Goal: Information Seeking & Learning: Learn about a topic

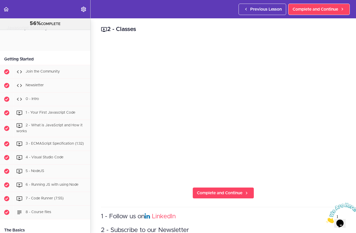
scroll to position [1003, 0]
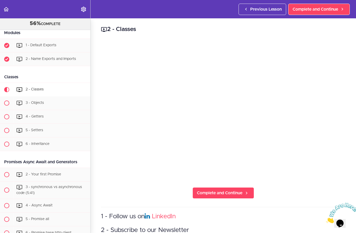
click at [221, 192] on span "Complete and Continue" at bounding box center [220, 193] width 46 height 6
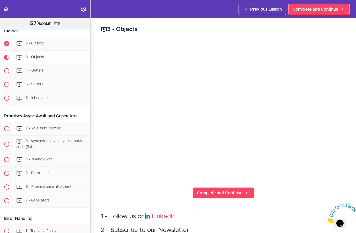
scroll to position [1062, 0]
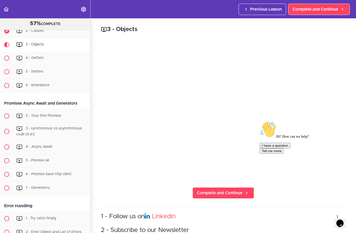
click at [343, 220] on icon "$i18n('chat', 'chat_widget')" at bounding box center [339, 224] width 7 height 8
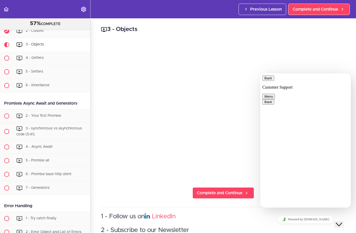
click at [342, 222] on icon "Close Chat This icon closes the chat window." at bounding box center [339, 225] width 6 height 6
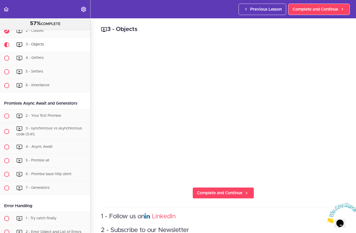
click at [356, 202] on html "Autoplay Autocomplete Previous Lesson Complete and Continue Javascript Mastery …" at bounding box center [178, 119] width 356 height 238
click at [326, 220] on icon "Close" at bounding box center [326, 222] width 0 height 4
click at [223, 193] on span "Complete and Continue" at bounding box center [220, 193] width 46 height 6
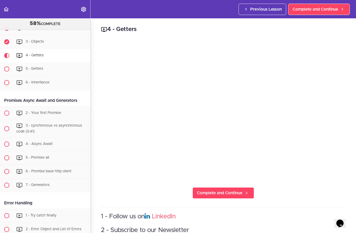
scroll to position [1076, 0]
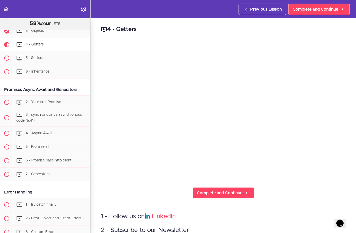
click at [219, 192] on span "Complete and Continue" at bounding box center [220, 193] width 46 height 6
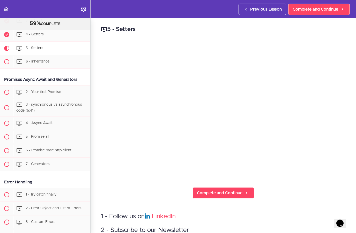
scroll to position [1089, 0]
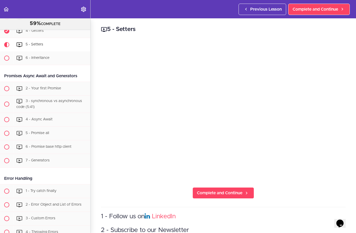
click at [215, 192] on span "Complete and Continue" at bounding box center [220, 193] width 46 height 6
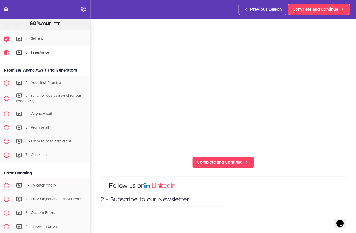
scroll to position [1096, 0]
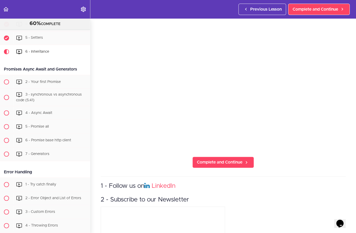
click at [213, 162] on span "Complete and Continue" at bounding box center [220, 162] width 46 height 6
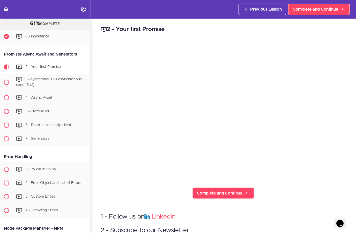
scroll to position [1134, 0]
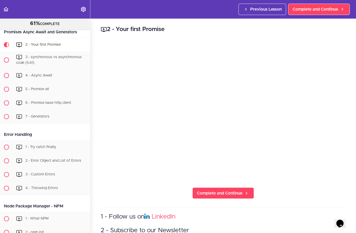
click at [216, 192] on span "Complete and Continue" at bounding box center [220, 193] width 46 height 6
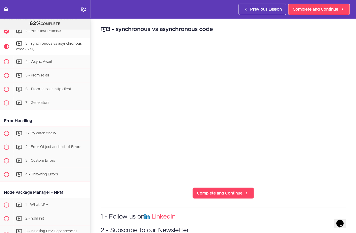
click at [216, 193] on span "Complete and Continue" at bounding box center [220, 193] width 46 height 6
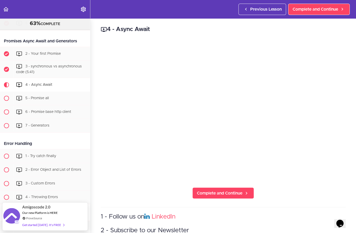
scroll to position [1124, 0]
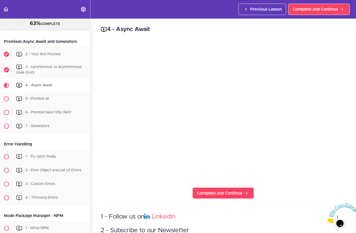
click at [226, 193] on span "Complete and Continue" at bounding box center [220, 193] width 46 height 6
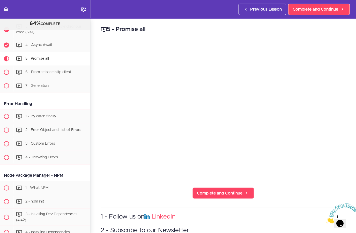
scroll to position [1178, 0]
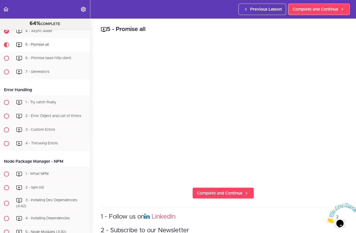
click at [211, 195] on span "Complete and Continue" at bounding box center [220, 193] width 46 height 6
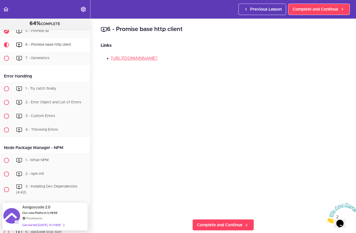
scroll to position [18, 0]
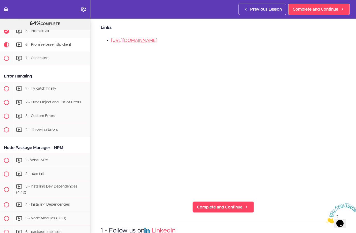
click at [143, 199] on div "6 - Promise base http client Links [URL][DOMAIN_NAME] Complete and Continue 1 -…" at bounding box center [223, 108] width 265 height 215
